Goal: Task Accomplishment & Management: Use online tool/utility

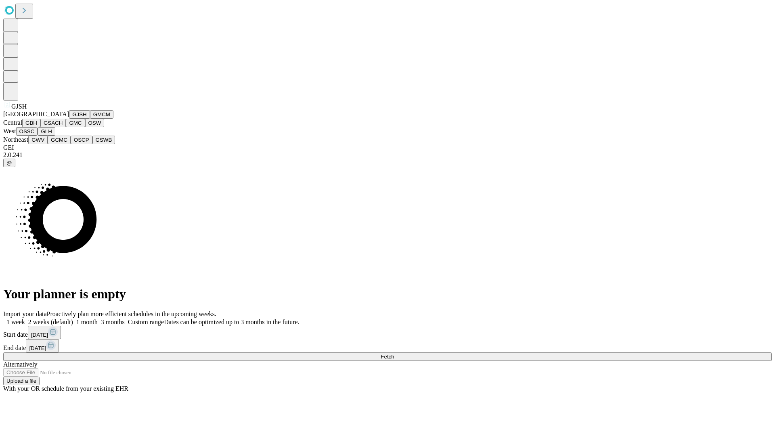
click at [69, 119] on button "GJSH" at bounding box center [79, 114] width 21 height 8
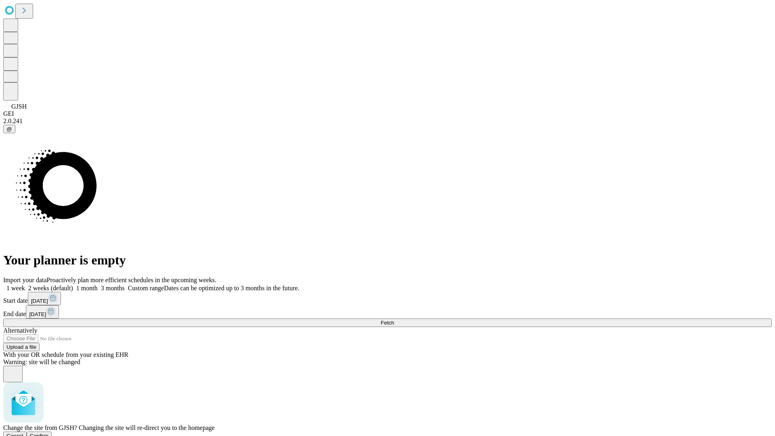
click at [49, 433] on span "Confirm" at bounding box center [39, 436] width 19 height 6
click at [98, 285] on label "1 month" at bounding box center [85, 288] width 25 height 7
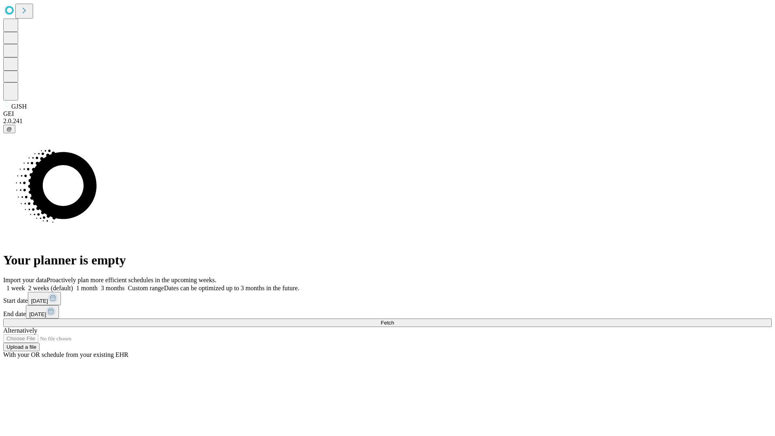
click at [394, 320] on span "Fetch" at bounding box center [387, 323] width 13 height 6
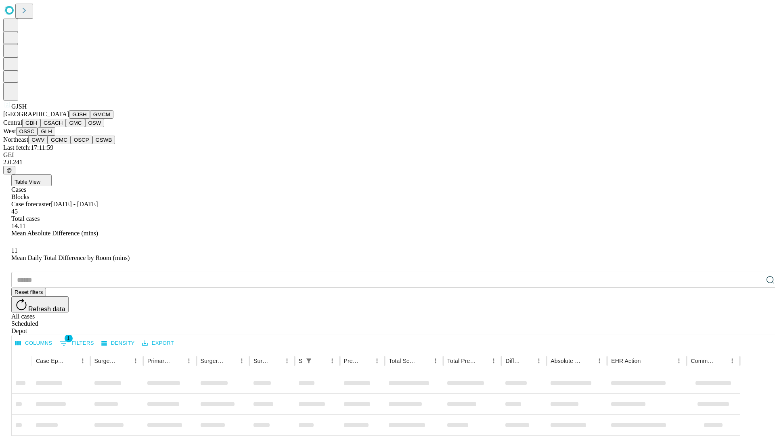
click at [90, 119] on button "GMCM" at bounding box center [101, 114] width 23 height 8
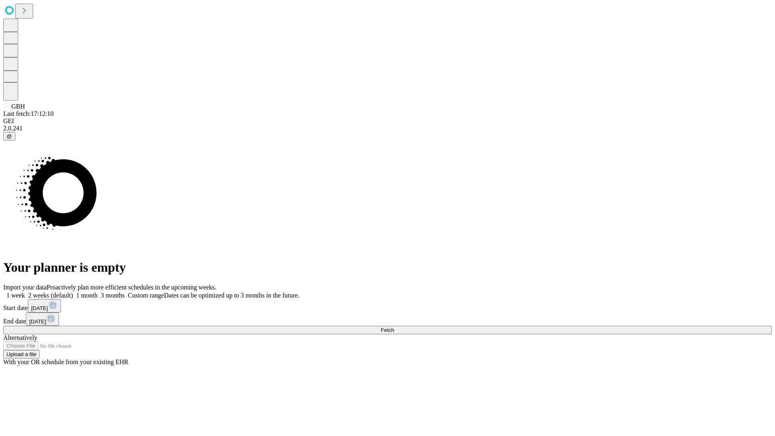
click at [98, 292] on label "1 month" at bounding box center [85, 295] width 25 height 7
click at [394, 327] on span "Fetch" at bounding box center [387, 330] width 13 height 6
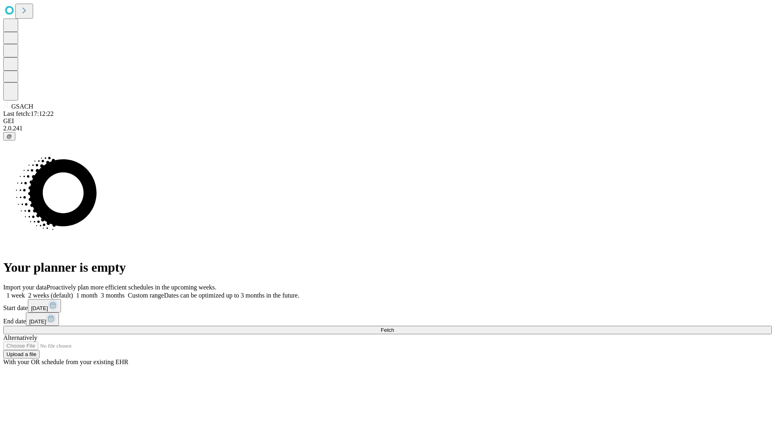
click at [98, 292] on label "1 month" at bounding box center [85, 295] width 25 height 7
click at [394, 327] on span "Fetch" at bounding box center [387, 330] width 13 height 6
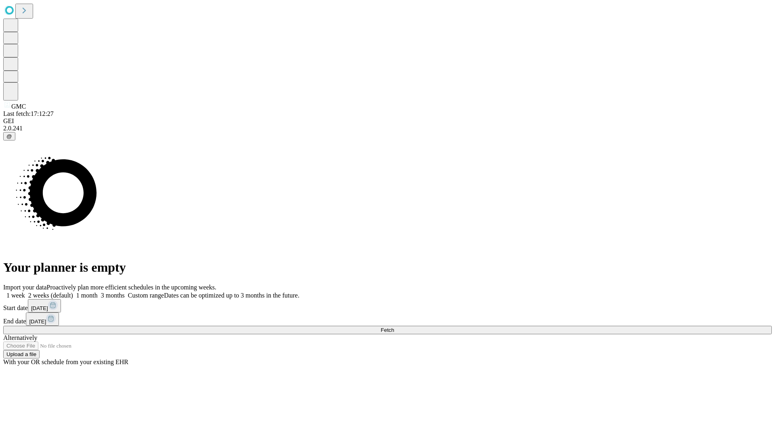
click at [98, 292] on label "1 month" at bounding box center [85, 295] width 25 height 7
click at [394, 327] on span "Fetch" at bounding box center [387, 330] width 13 height 6
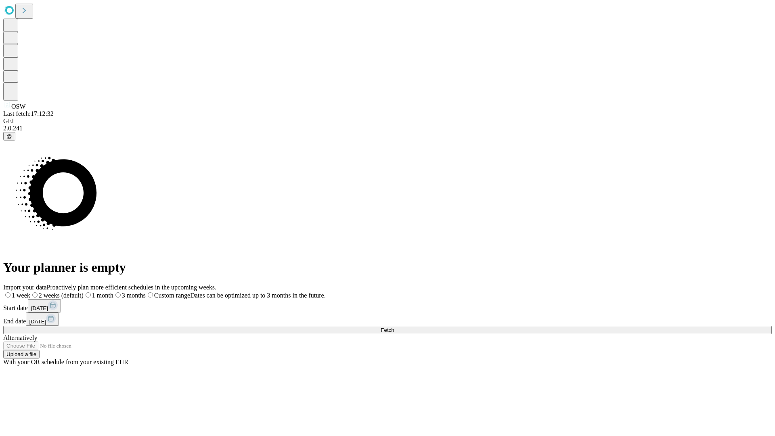
click at [394, 327] on span "Fetch" at bounding box center [387, 330] width 13 height 6
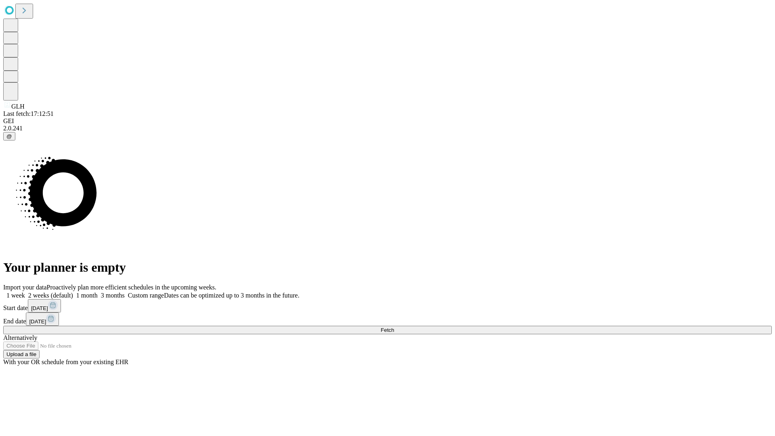
click at [98, 292] on label "1 month" at bounding box center [85, 295] width 25 height 7
click at [394, 327] on span "Fetch" at bounding box center [387, 330] width 13 height 6
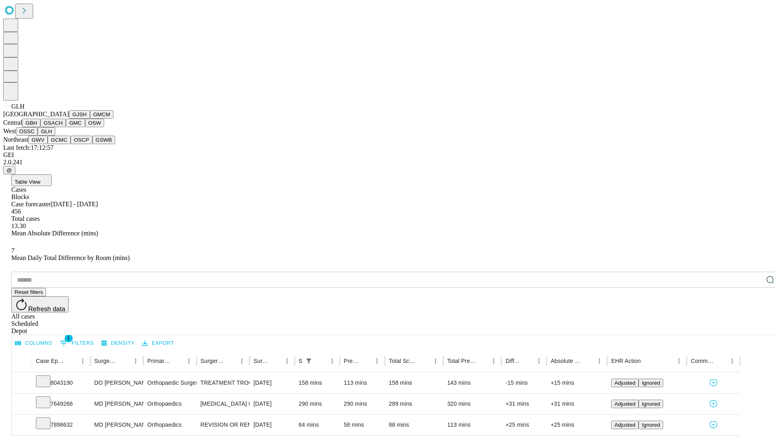
click at [48, 144] on button "GWV" at bounding box center [37, 140] width 19 height 8
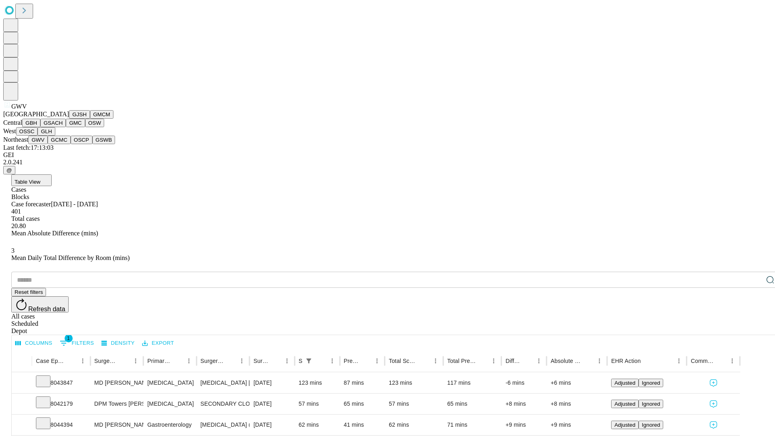
click at [63, 144] on button "GCMC" at bounding box center [59, 140] width 23 height 8
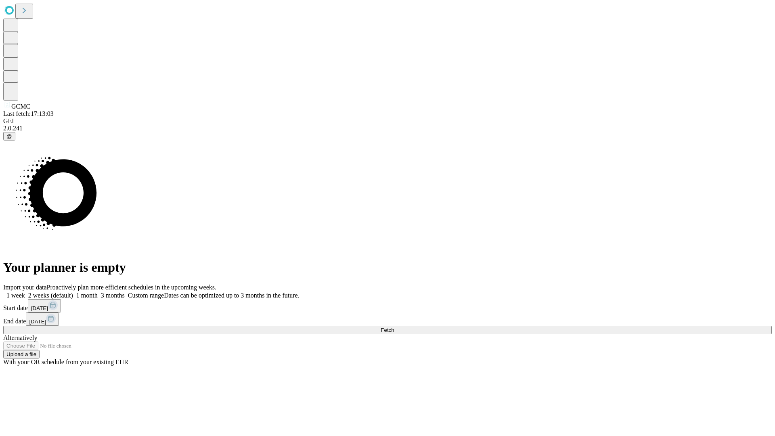
click at [98, 292] on label "1 month" at bounding box center [85, 295] width 25 height 7
click at [394, 327] on span "Fetch" at bounding box center [387, 330] width 13 height 6
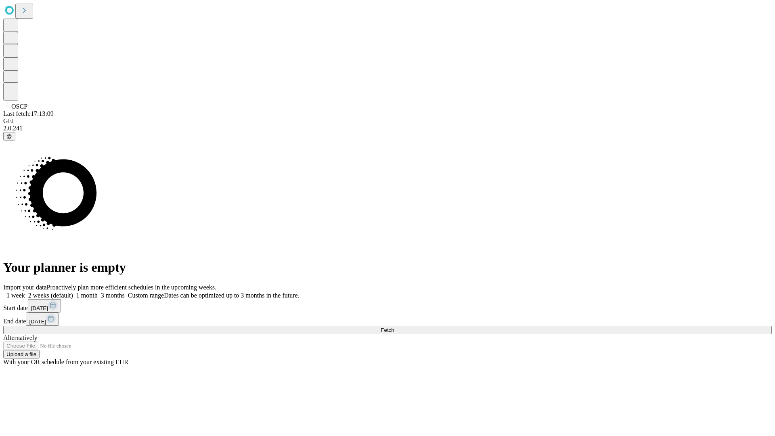
click at [98, 292] on label "1 month" at bounding box center [85, 295] width 25 height 7
click at [394, 327] on span "Fetch" at bounding box center [387, 330] width 13 height 6
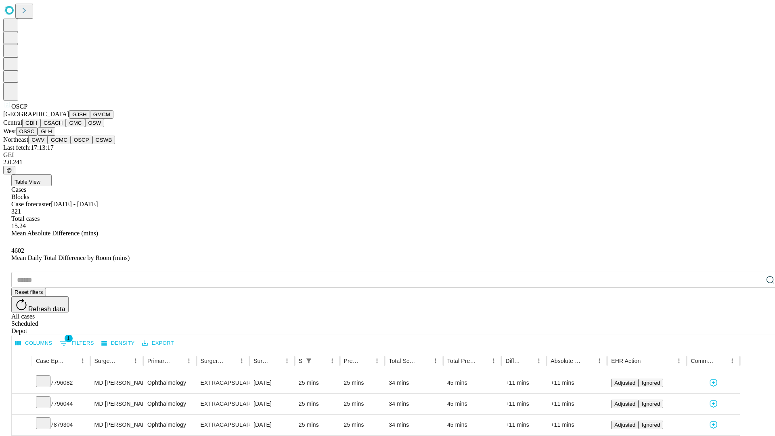
click at [92, 144] on button "GSWB" at bounding box center [103, 140] width 23 height 8
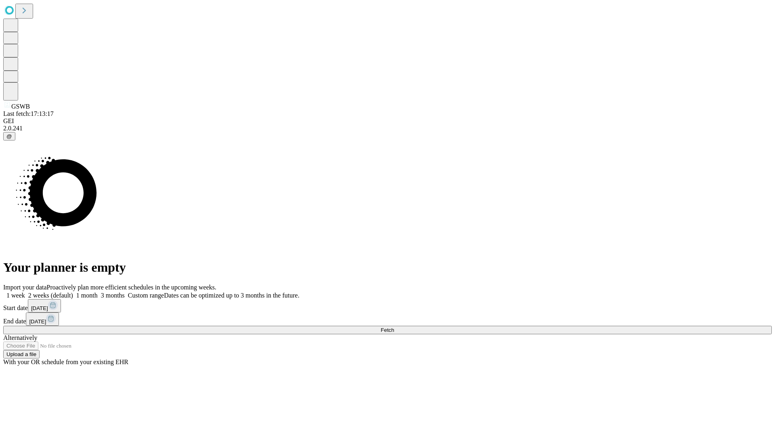
click at [98, 292] on label "1 month" at bounding box center [85, 295] width 25 height 7
click at [394, 327] on span "Fetch" at bounding box center [387, 330] width 13 height 6
